Goal: Find specific page/section: Find specific page/section

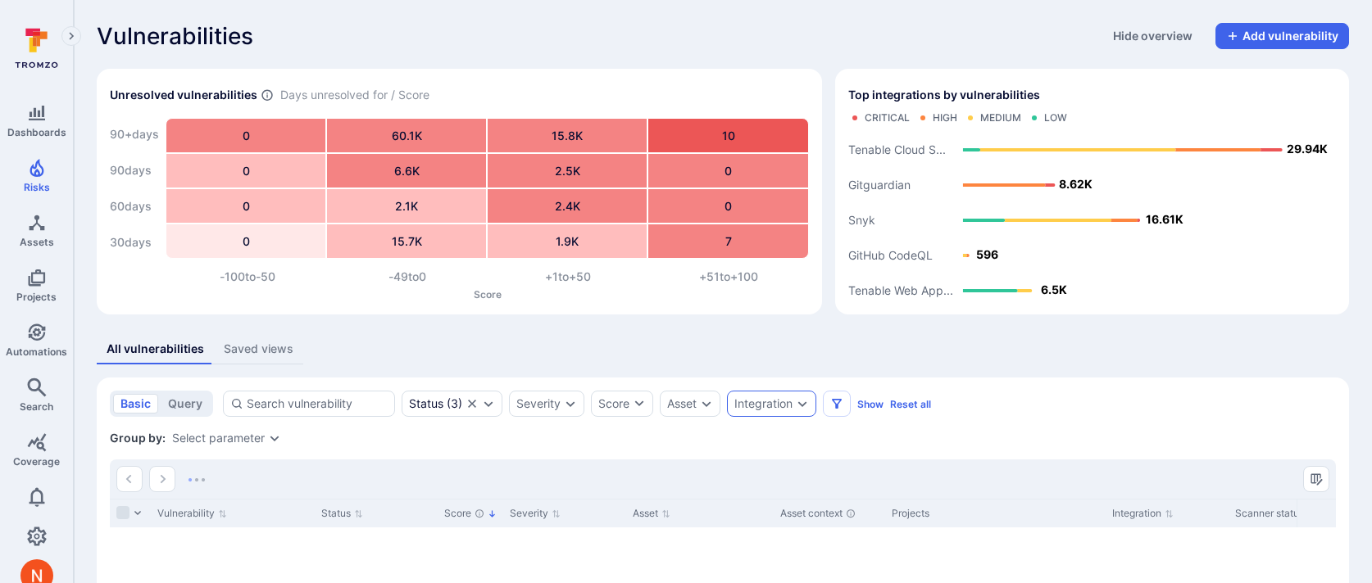
click at [765, 397] on div "Integration" at bounding box center [763, 403] width 58 height 13
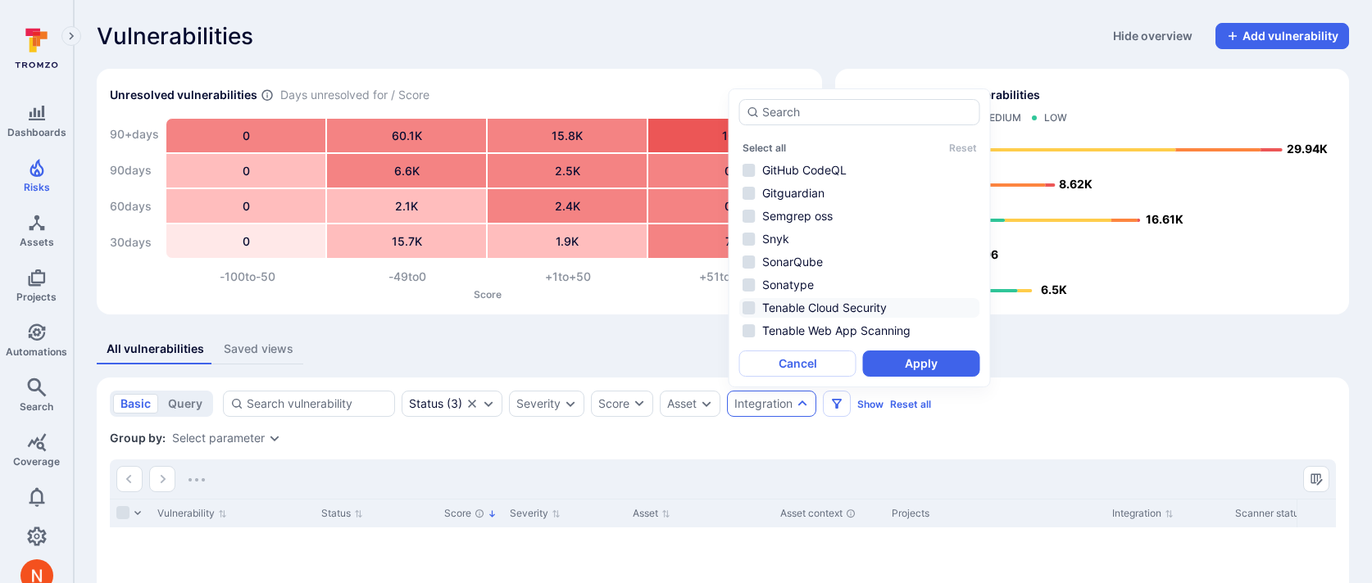
click at [817, 306] on li "Tenable Cloud Security" at bounding box center [859, 308] width 241 height 20
click at [882, 358] on button "Apply" at bounding box center [921, 364] width 117 height 26
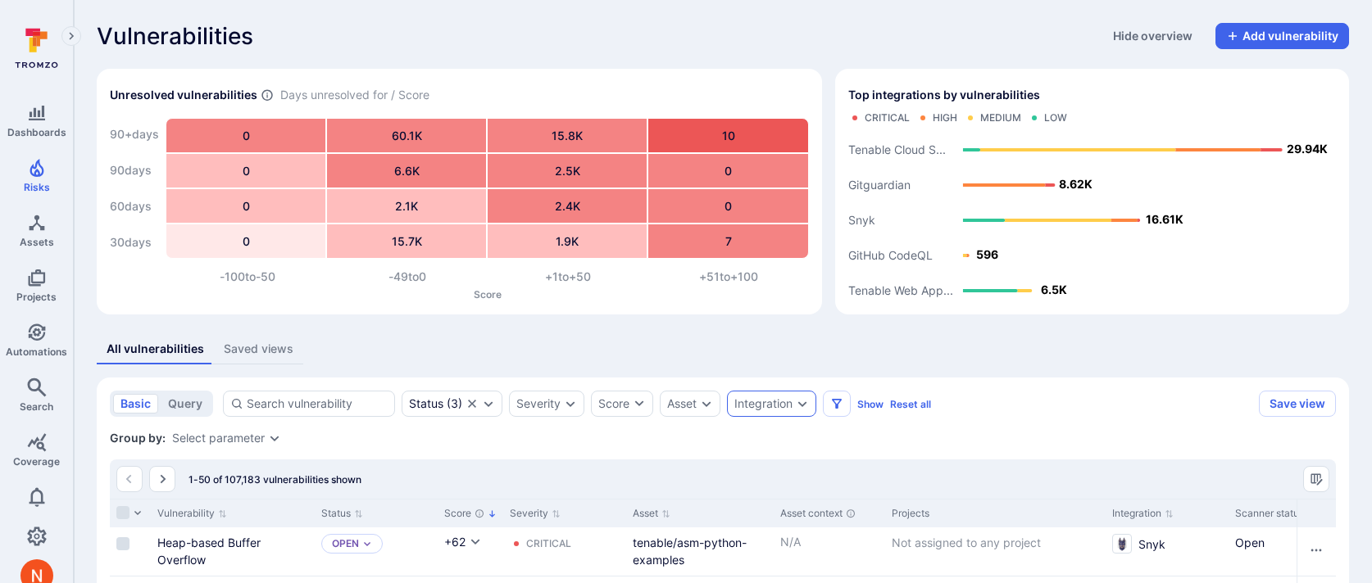
click at [802, 392] on div "Integration" at bounding box center [771, 404] width 89 height 26
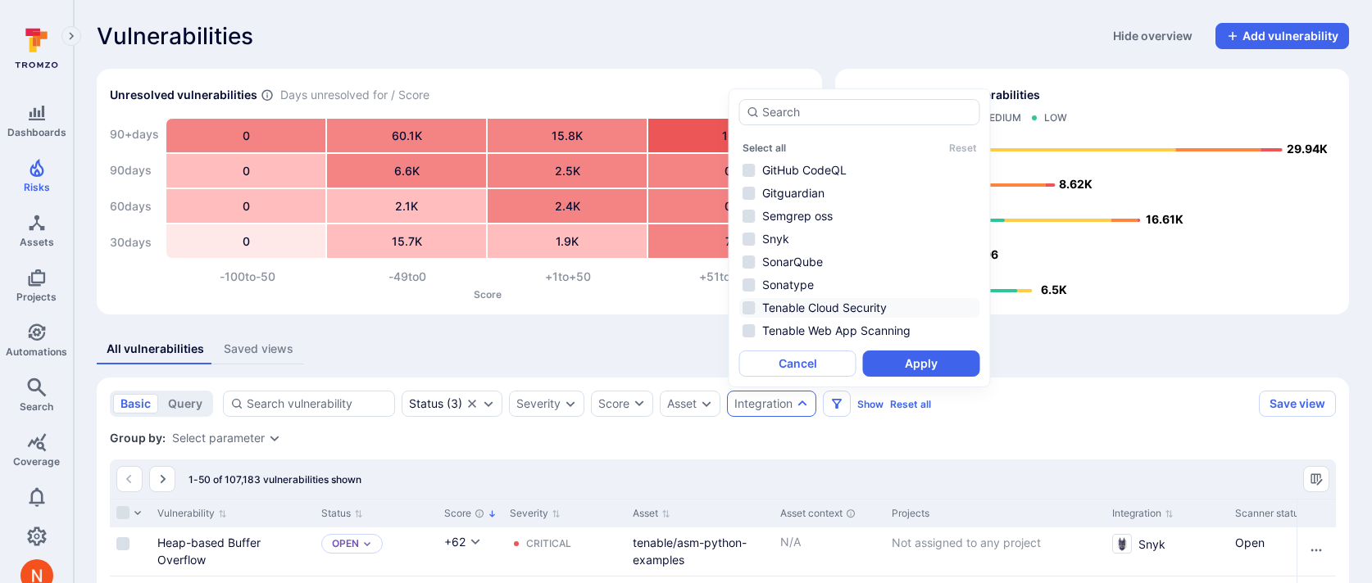
click at [824, 310] on li "Tenable Cloud Security" at bounding box center [859, 308] width 241 height 20
click at [887, 359] on button "Apply" at bounding box center [921, 364] width 117 height 26
